Goal: Task Accomplishment & Management: Complete application form

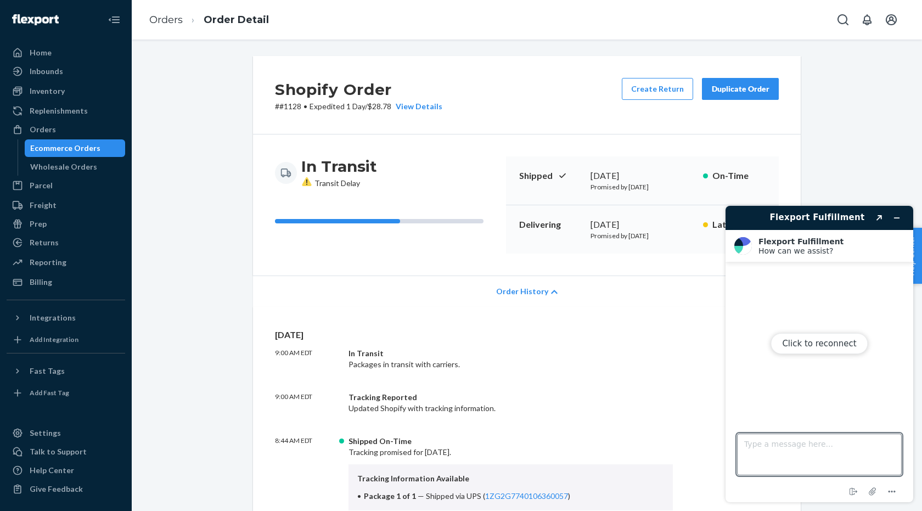
scroll to position [1248, 0]
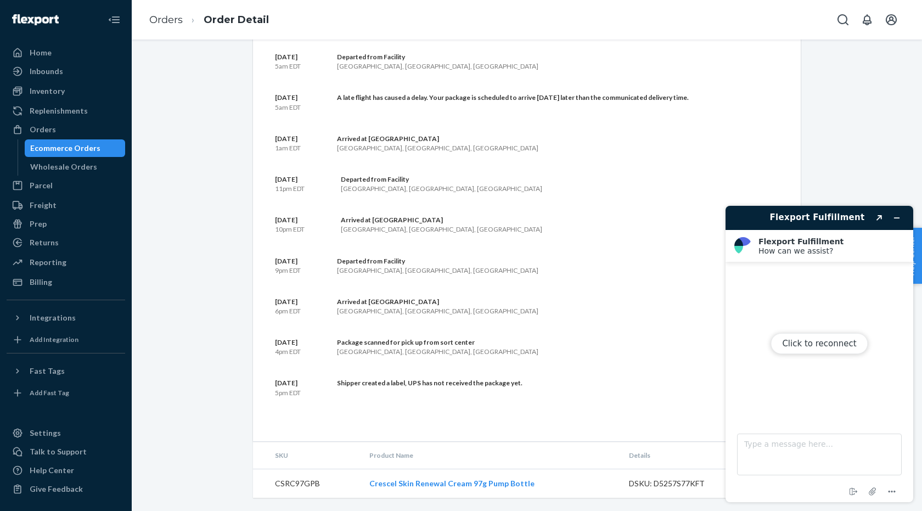
drag, startPoint x: 897, startPoint y: 216, endPoint x: 1530, endPoint y: 384, distance: 654.9
click at [897, 216] on div "Click to reconnect" at bounding box center [820, 354] width 188 height 296
click at [60, 149] on div "Ecommerce Orders" at bounding box center [65, 148] width 70 height 11
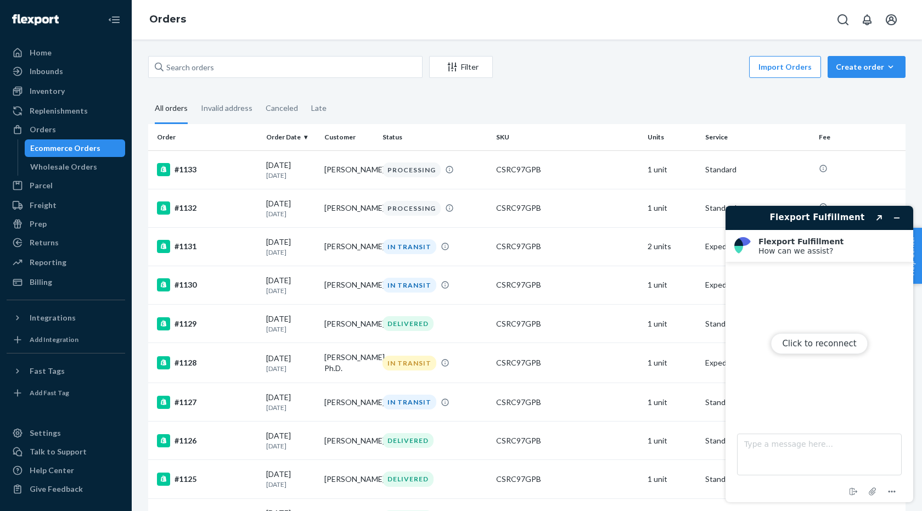
click at [60, 149] on div "Ecommerce Orders" at bounding box center [65, 148] width 70 height 11
click at [375, 71] on input "text" at bounding box center [285, 67] width 274 height 22
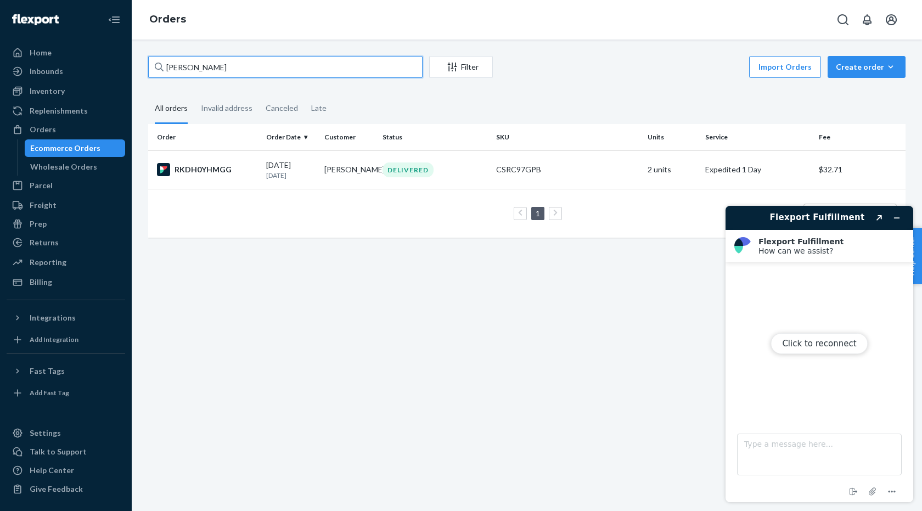
type input "[PERSON_NAME]"
drag, startPoint x: 375, startPoint y: 71, endPoint x: 197, endPoint y: 172, distance: 205.0
click at [197, 172] on div "RKDH0YHMGG" at bounding box center [207, 169] width 100 height 13
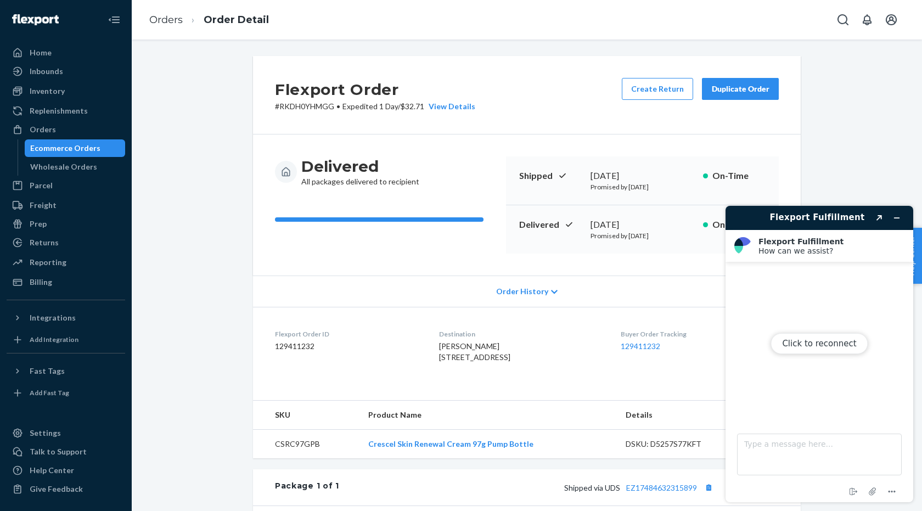
click at [897, 217] on div "Click to reconnect" at bounding box center [820, 354] width 188 height 296
click at [900, 219] on div "Click to reconnect" at bounding box center [820, 354] width 188 height 296
click at [742, 90] on div "Duplicate Order" at bounding box center [740, 88] width 58 height 11
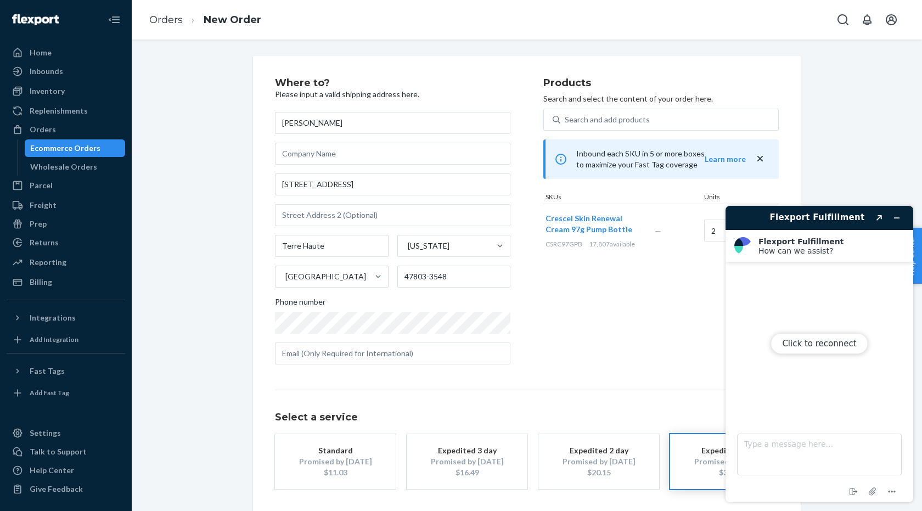
click at [900, 218] on div "Click to reconnect" at bounding box center [820, 354] width 188 height 296
click at [832, 110] on div "Where to? Please input a valid shipping address here. [PERSON_NAME] [STREET_ADD…" at bounding box center [527, 305] width 774 height 499
click at [898, 220] on div "Click to reconnect" at bounding box center [820, 354] width 188 height 296
click at [664, 280] on div "Products Search and select the content of your order here. Search and add produ…" at bounding box center [661, 225] width 236 height 295
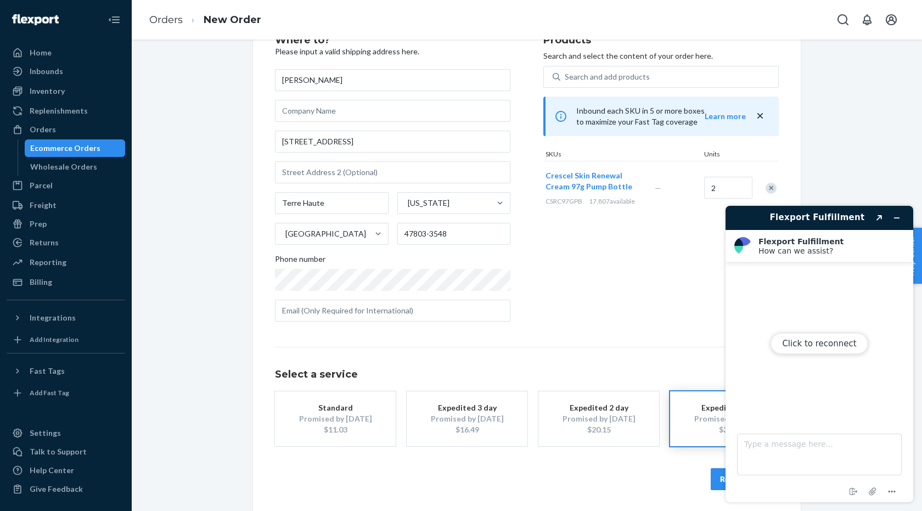
click at [350, 417] on div "Promised by [DATE]" at bounding box center [335, 418] width 88 height 11
click at [606, 419] on div "Promised by [DATE]" at bounding box center [599, 418] width 88 height 11
click at [897, 218] on div "Click to reconnect" at bounding box center [820, 354] width 188 height 296
click at [753, 217] on div "Click to reconnect" at bounding box center [820, 354] width 188 height 296
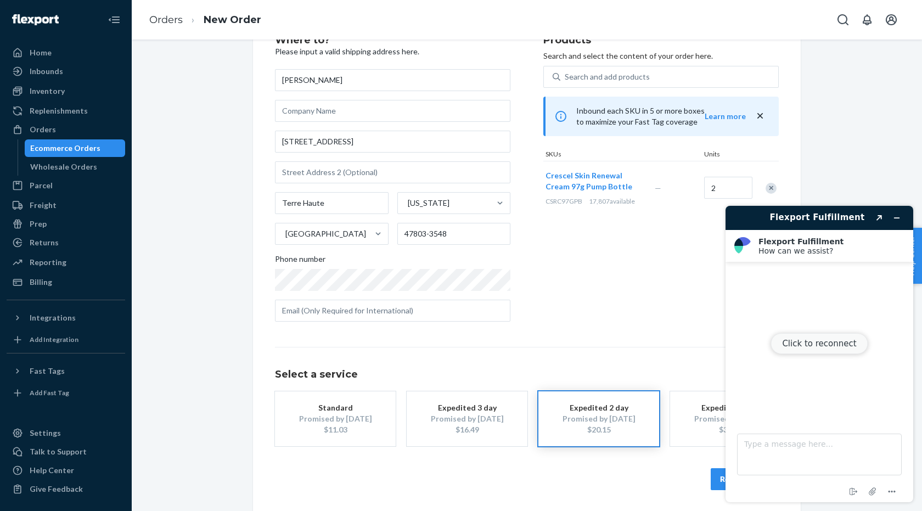
click at [816, 343] on button "Click to reconnect" at bounding box center [819, 343] width 97 height 21
click at [895, 219] on icon "Minimize widget" at bounding box center [897, 218] width 8 height 8
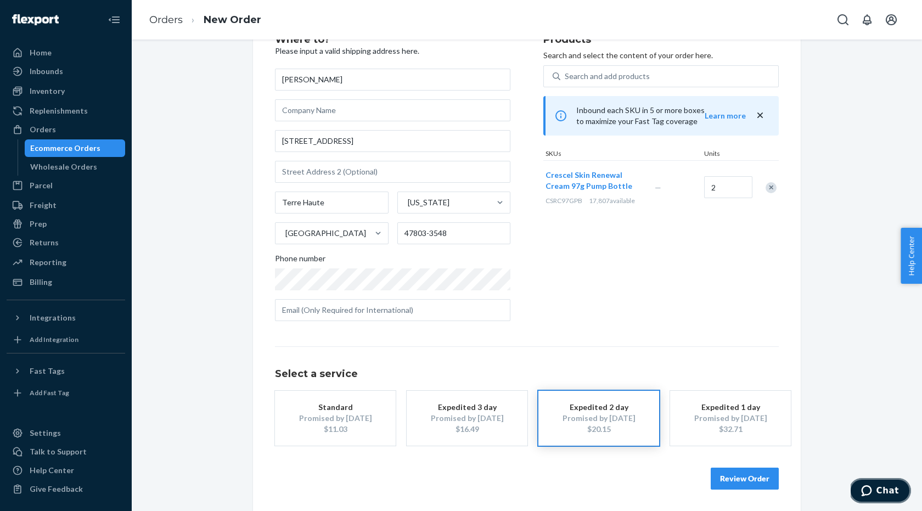
scroll to position [43, 0]
click at [745, 476] on button "Review Order" at bounding box center [745, 479] width 68 height 22
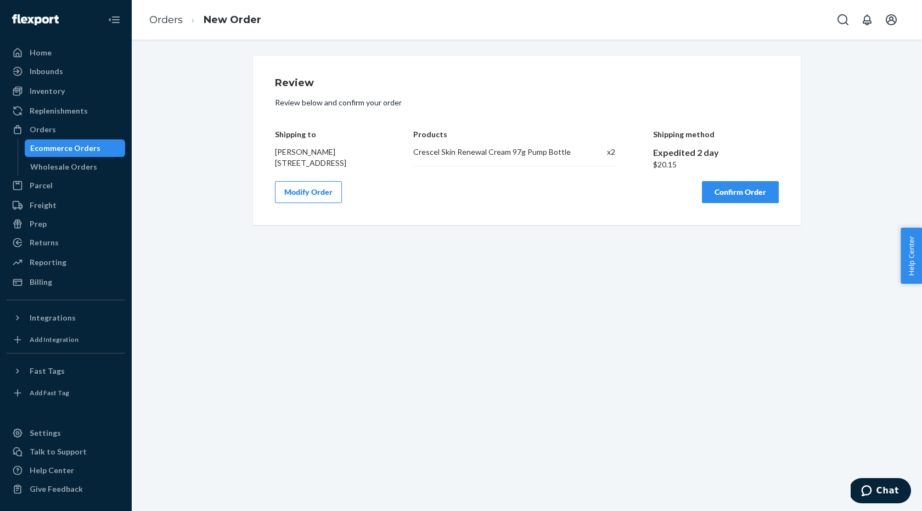
click at [736, 200] on button "Confirm Order" at bounding box center [740, 192] width 77 height 22
